Goal: Information Seeking & Learning: Learn about a topic

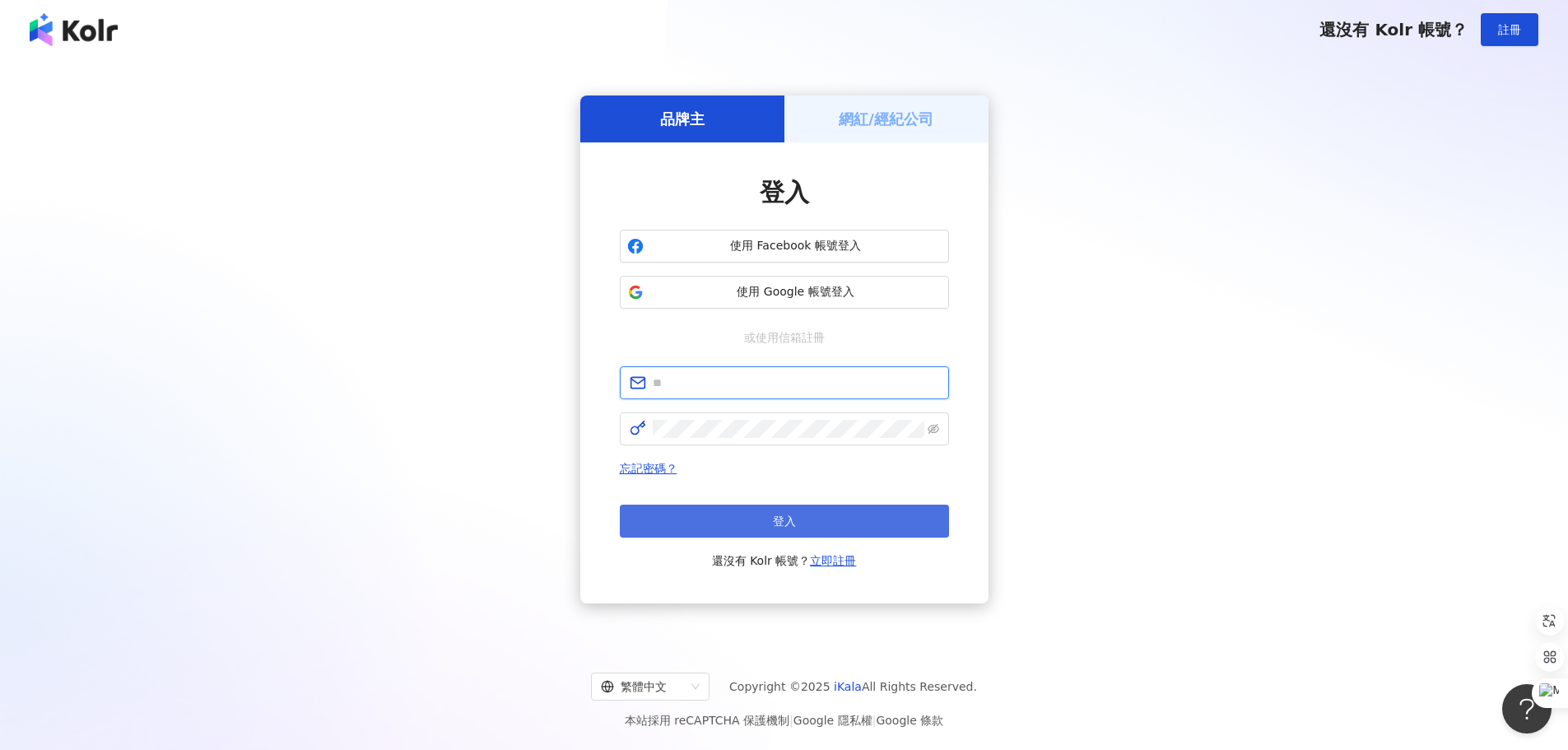
type input "**********"
click at [796, 532] on button "登入" at bounding box center [784, 521] width 330 height 33
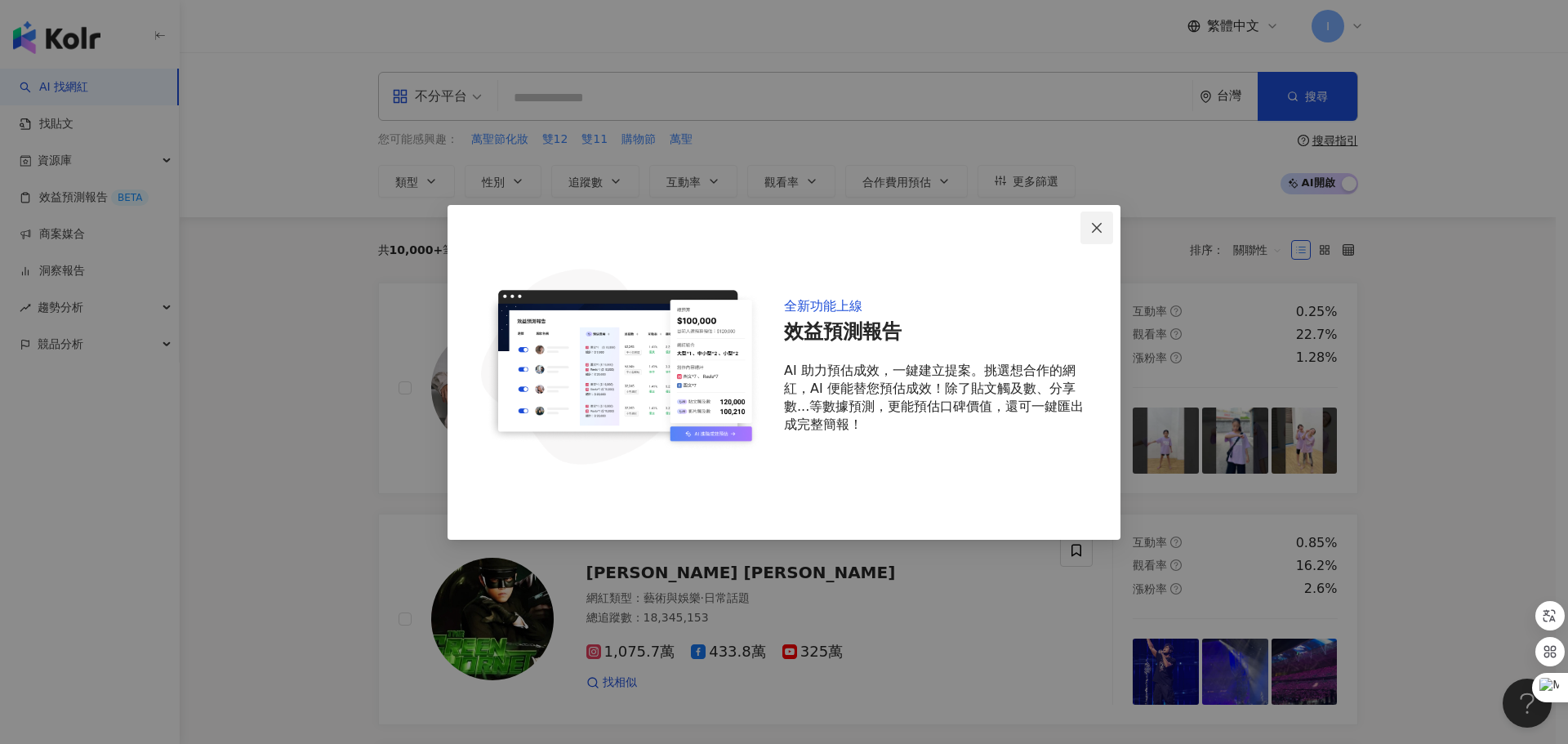
click at [1102, 231] on icon "close" at bounding box center [1097, 228] width 13 height 13
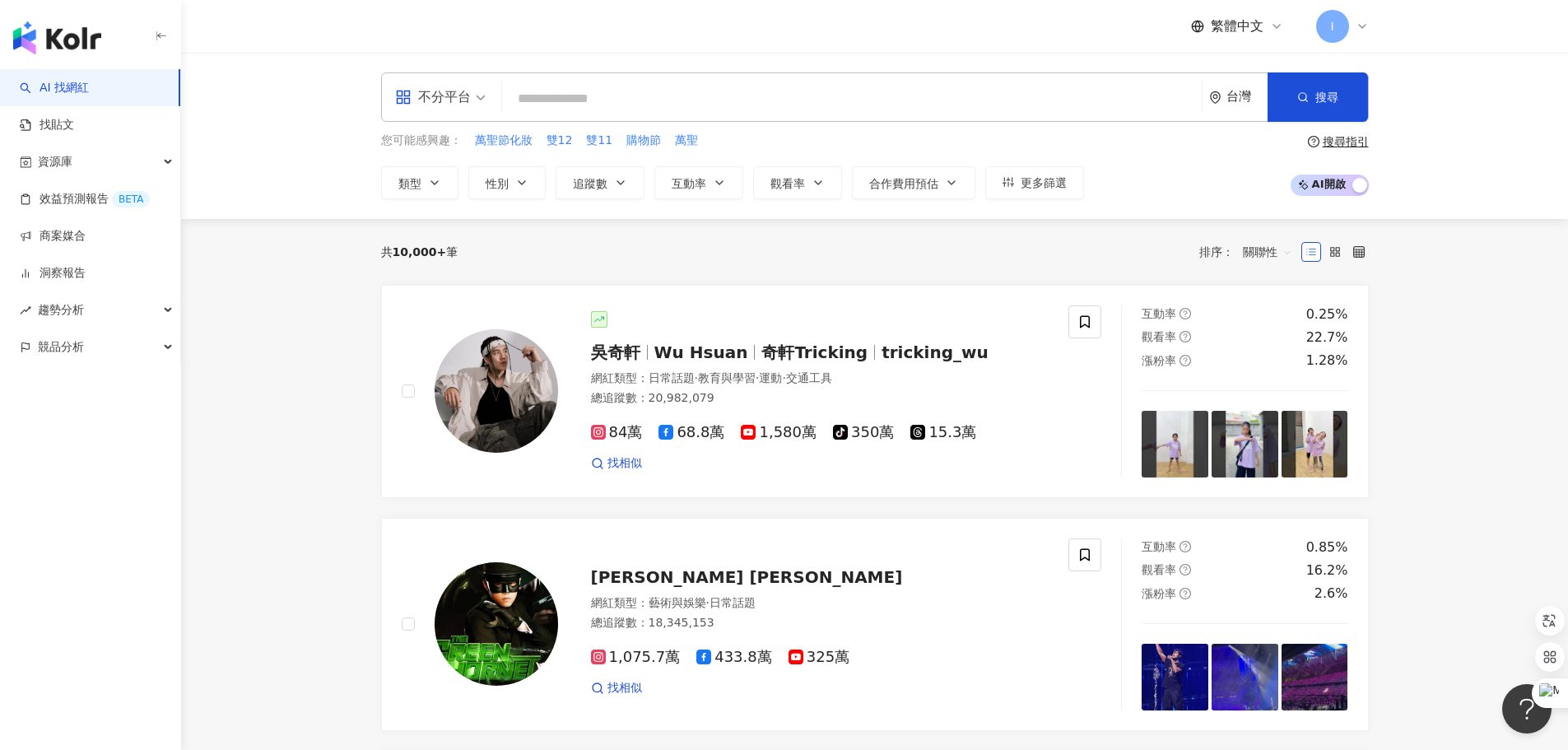
click at [615, 116] on div "不分平台 台灣 搜尋" at bounding box center [875, 97] width 988 height 50
click at [618, 106] on input "search" at bounding box center [852, 99] width 687 height 31
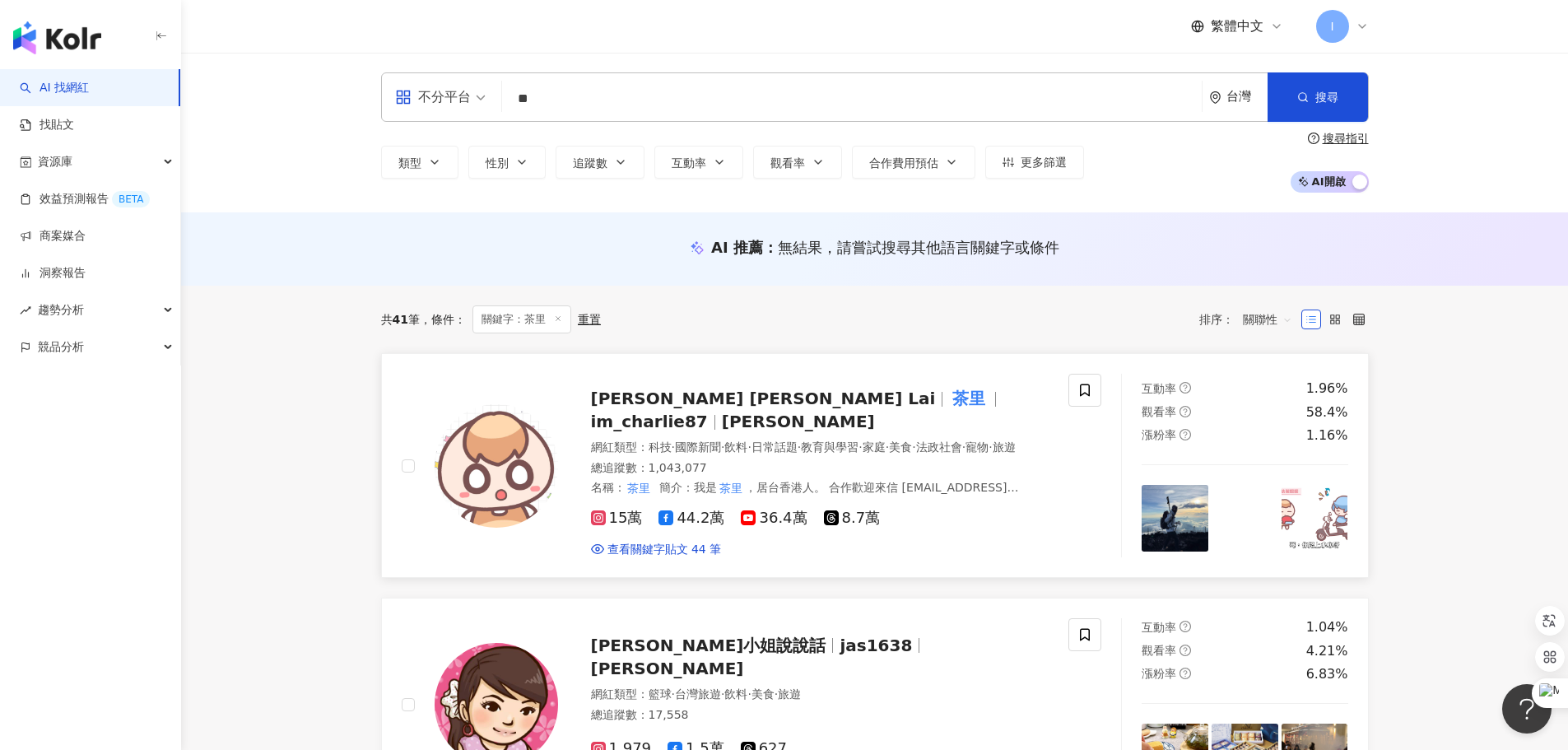
type input "**"
click at [706, 389] on span "[PERSON_NAME] [PERSON_NAME] Lai" at bounding box center [770, 398] width 359 height 20
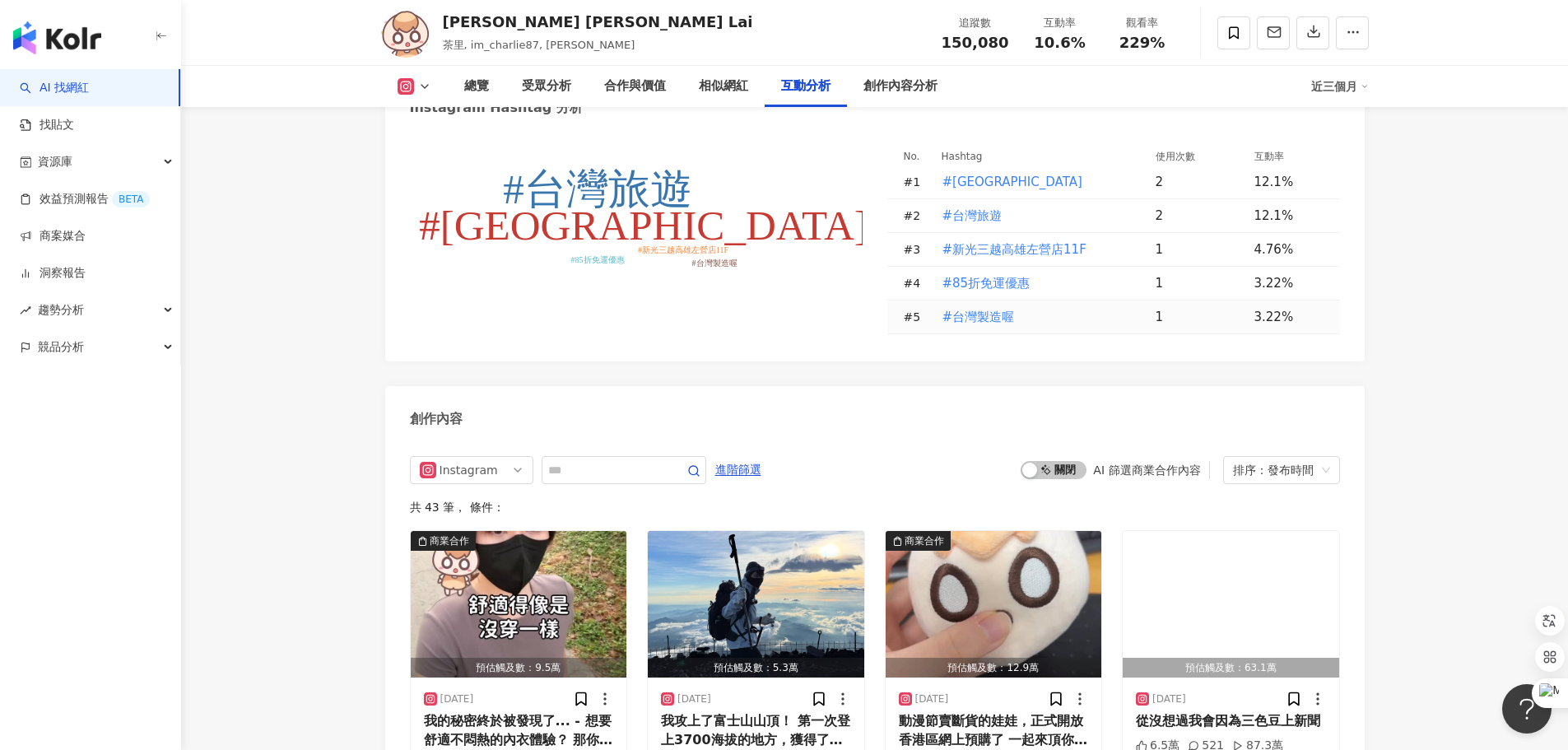
scroll to position [4939, 0]
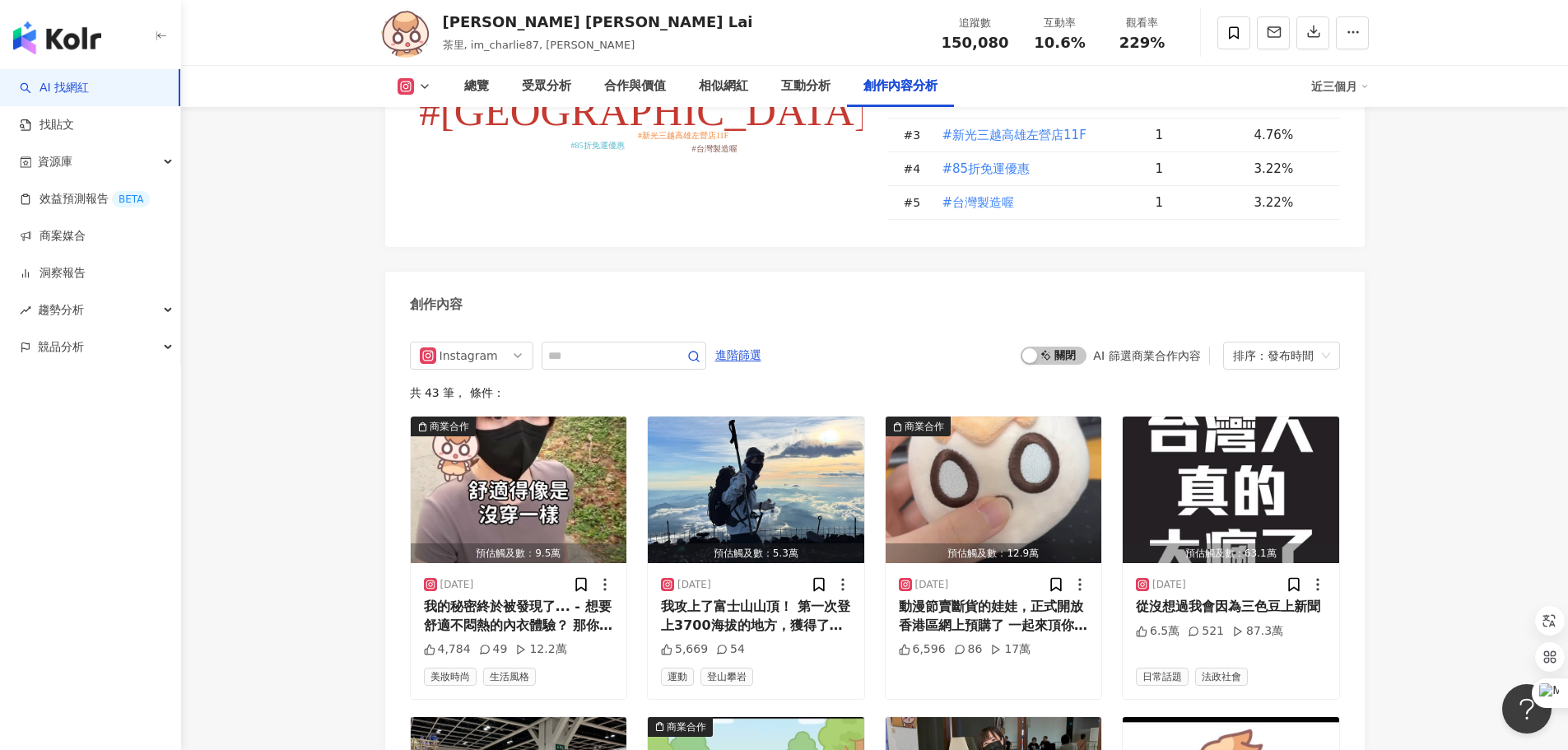
click at [470, 80] on div "總覽" at bounding box center [477, 87] width 25 height 20
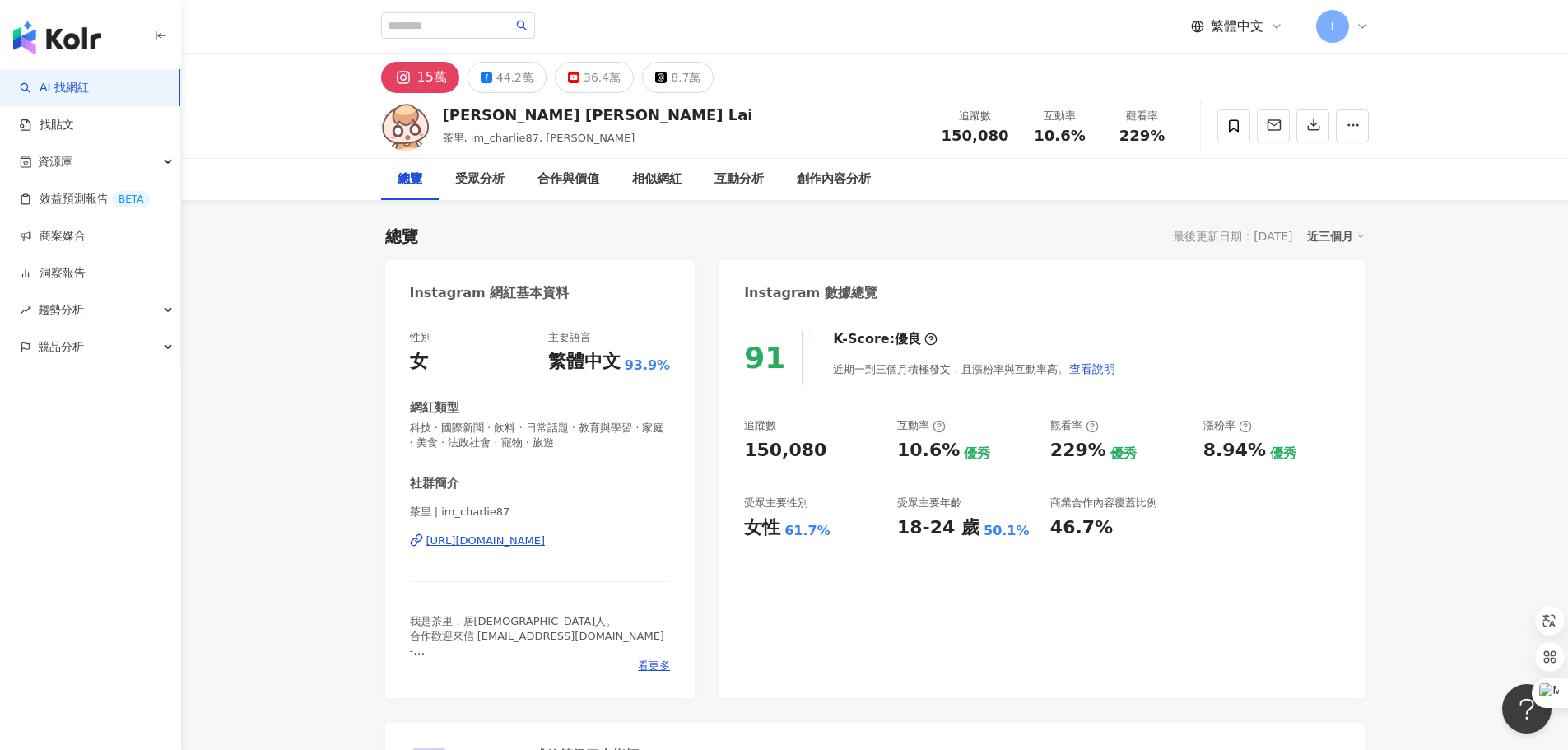
click at [1359, 240] on icon at bounding box center [1361, 236] width 8 height 8
click at [592, 75] on div "36.4萬" at bounding box center [601, 78] width 37 height 23
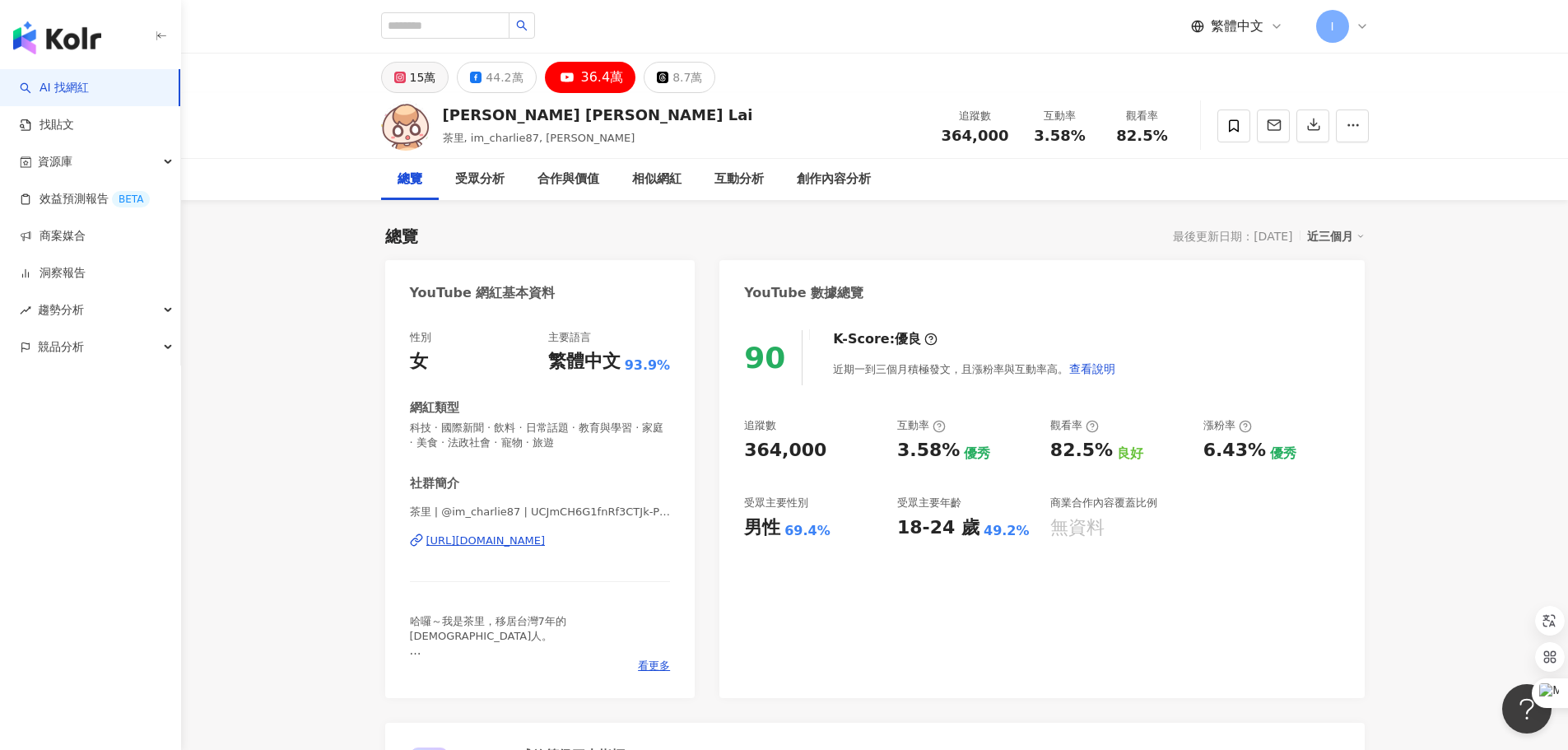
click at [430, 85] on div "15萬" at bounding box center [423, 78] width 26 height 23
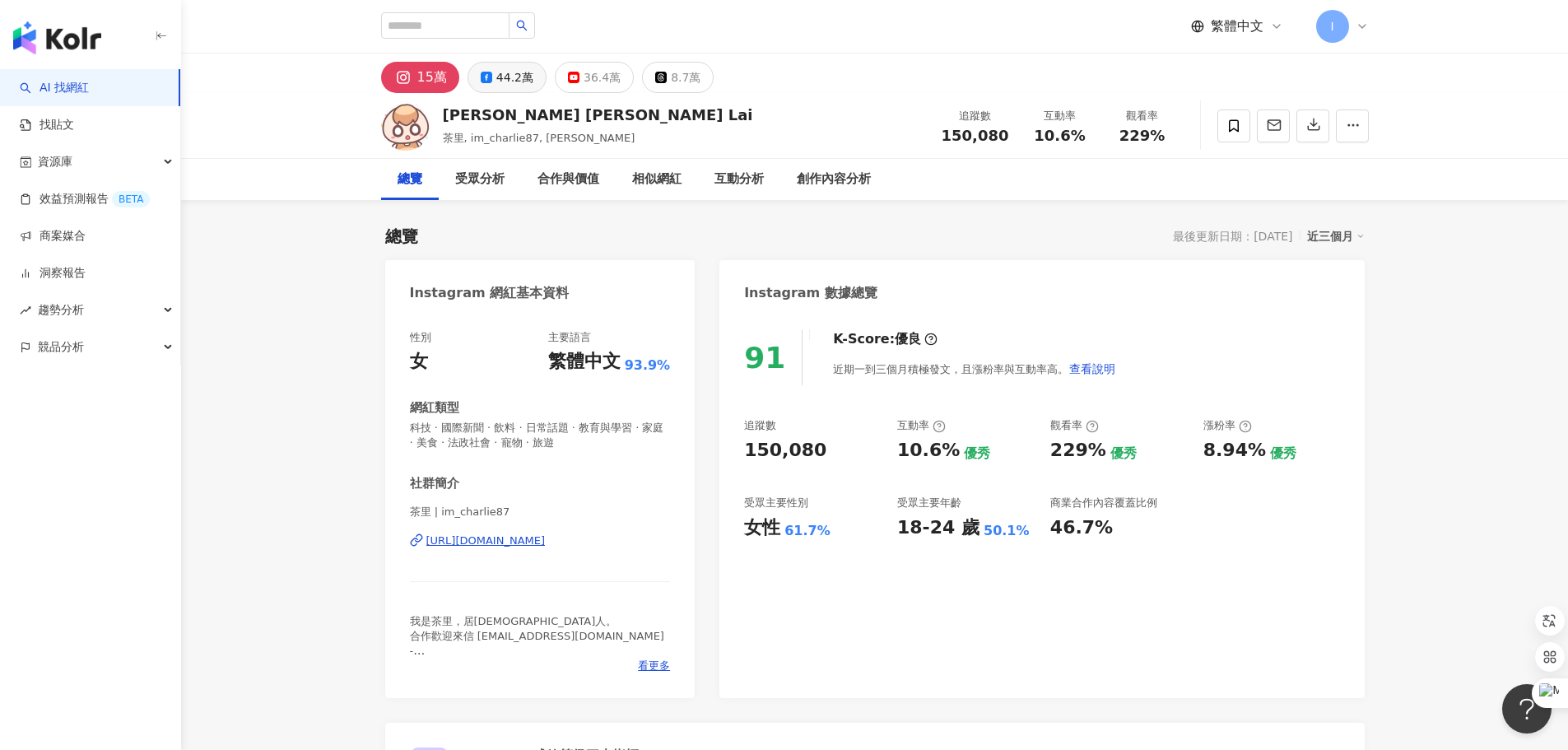
click at [488, 76] on icon at bounding box center [487, 78] width 12 height 12
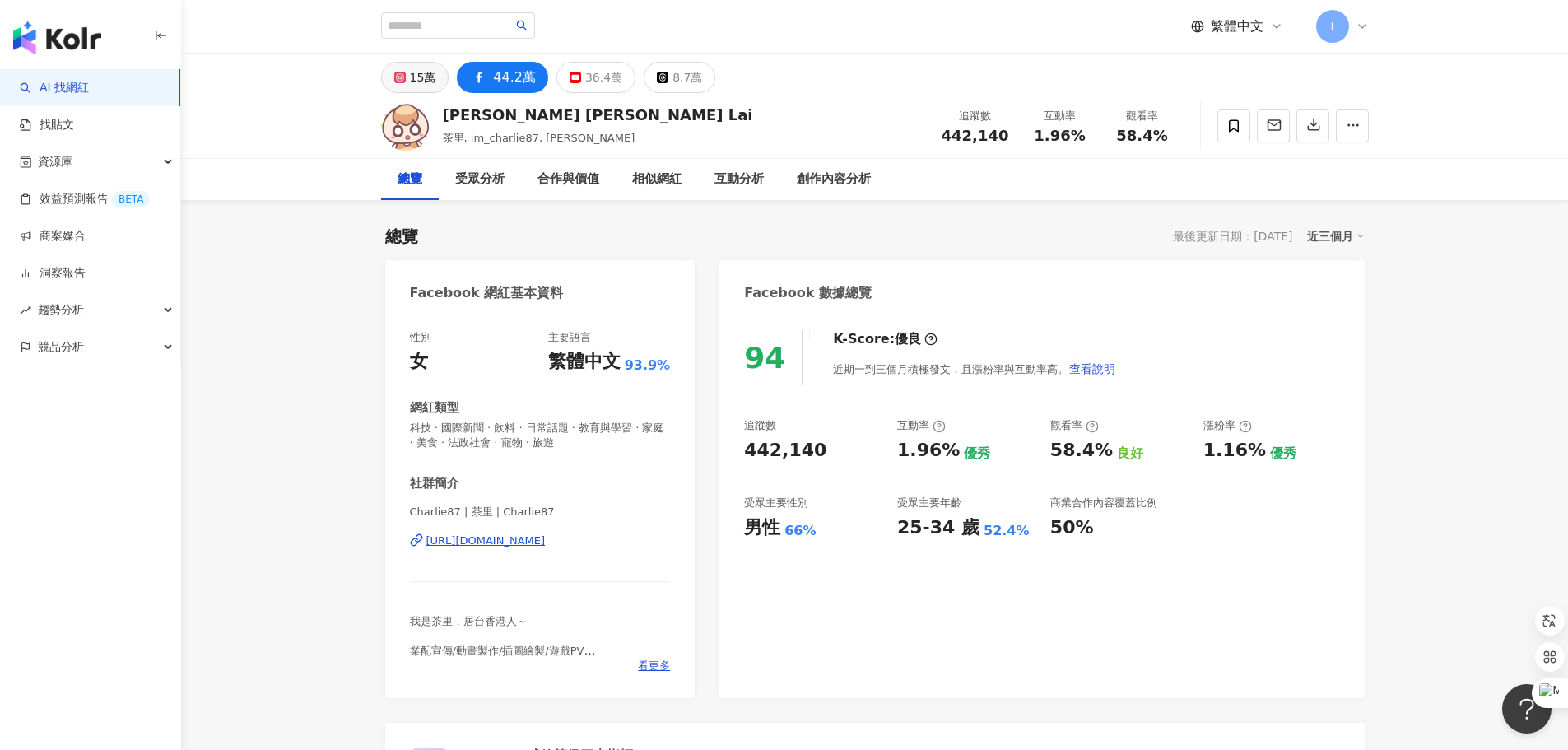
click at [430, 73] on div "15萬" at bounding box center [423, 78] width 26 height 23
